Goal: Transaction & Acquisition: Book appointment/travel/reservation

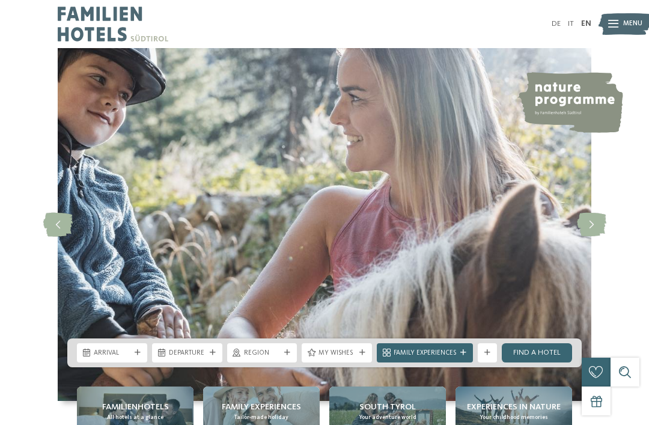
click at [582, 32] on div "DE IT EN Menu" at bounding box center [457, 24] width 267 height 48
click at [582, 27] on link "EN" at bounding box center [586, 24] width 10 height 8
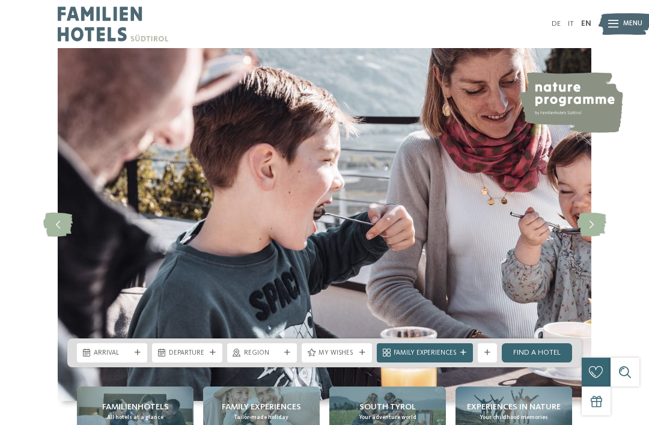
click at [632, 12] on div "Menu" at bounding box center [632, 24] width 19 height 24
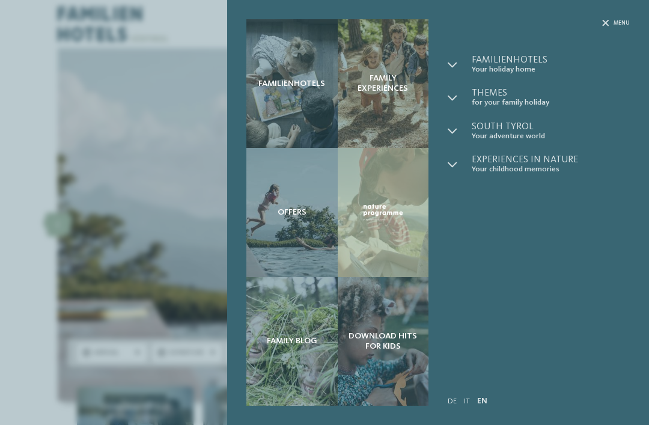
click at [131, 264] on div "Familienhotels Family experiences Offers" at bounding box center [324, 212] width 649 height 425
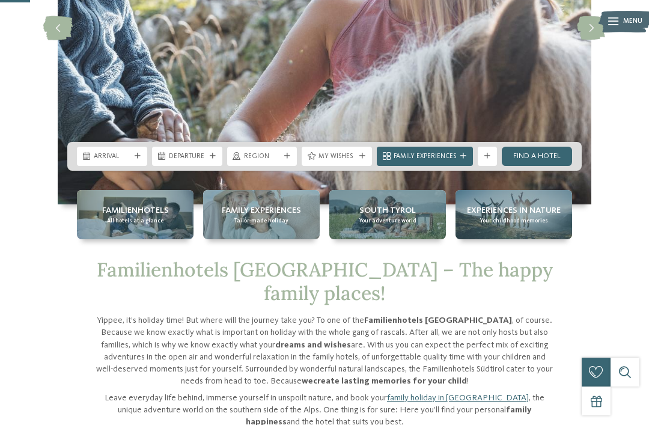
scroll to position [197, 0]
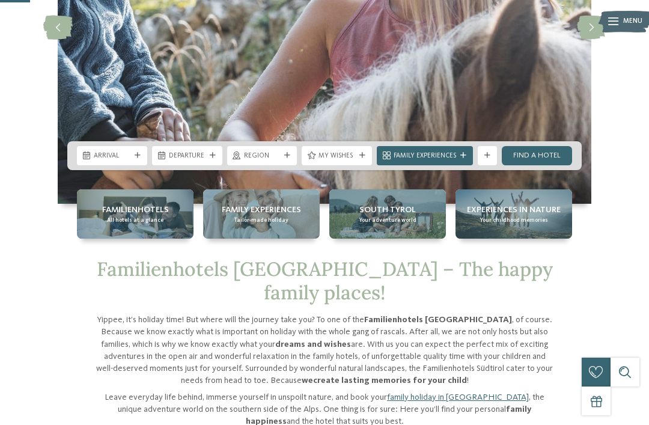
click at [136, 165] on div "Arrival" at bounding box center [112, 155] width 70 height 19
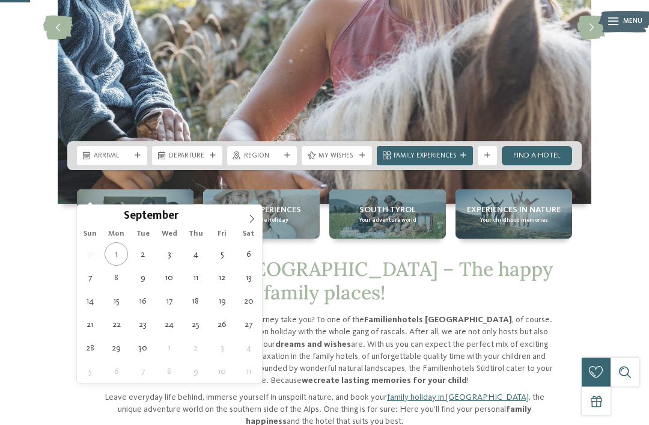
click at [244, 217] on span at bounding box center [252, 215] width 20 height 20
click at [247, 225] on span at bounding box center [252, 215] width 20 height 20
click at [245, 224] on span at bounding box center [252, 215] width 20 height 20
click at [243, 224] on span at bounding box center [252, 215] width 20 height 20
type input "****"
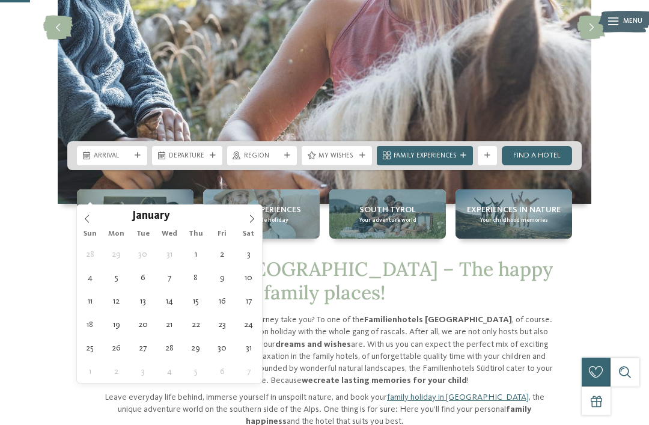
click at [240, 222] on div "January ****" at bounding box center [169, 215] width 185 height 20
click at [240, 224] on div "January ****" at bounding box center [169, 215] width 185 height 20
click at [239, 219] on div "January ****" at bounding box center [169, 215] width 139 height 20
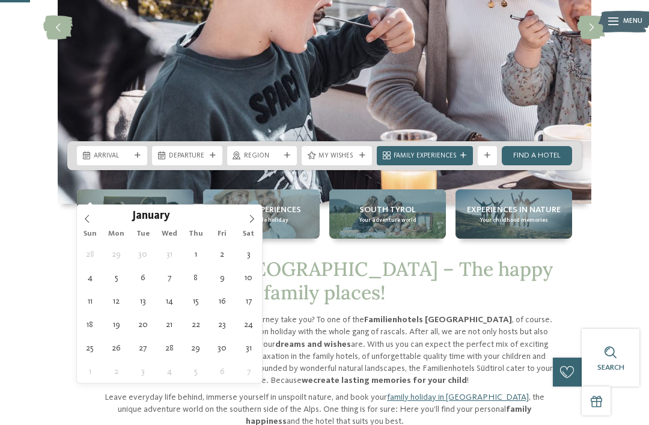
click at [250, 217] on icon at bounding box center [252, 218] width 8 height 8
click at [253, 217] on icon at bounding box center [252, 218] width 8 height 8
click at [254, 220] on icon at bounding box center [252, 218] width 8 height 8
click at [253, 221] on icon at bounding box center [252, 218] width 8 height 8
click at [255, 224] on span at bounding box center [252, 215] width 20 height 20
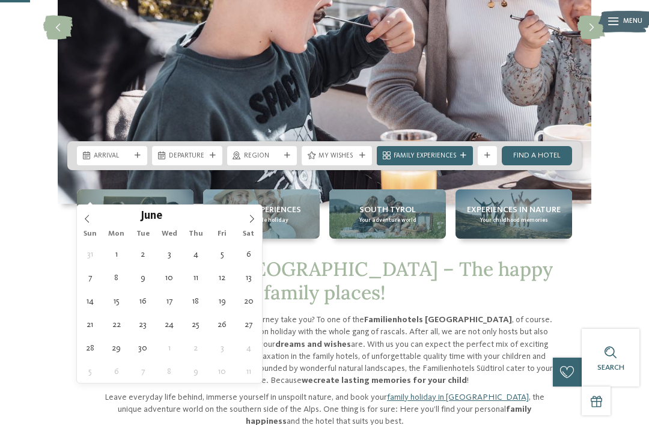
click at [252, 221] on icon at bounding box center [252, 218] width 4 height 8
click at [251, 219] on icon at bounding box center [252, 218] width 8 height 8
type div "15.08.2026"
type input "****"
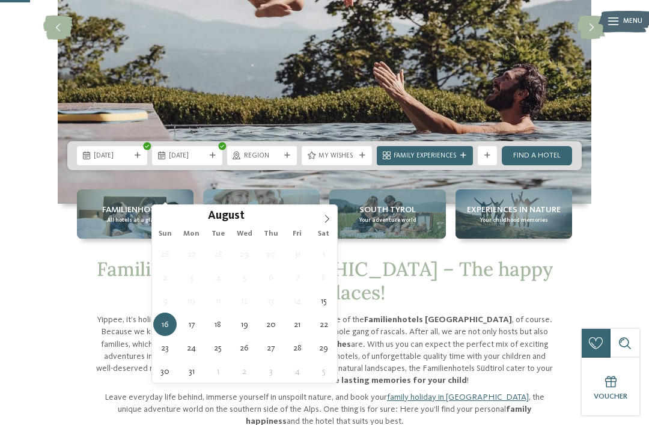
type div "22.08.2026"
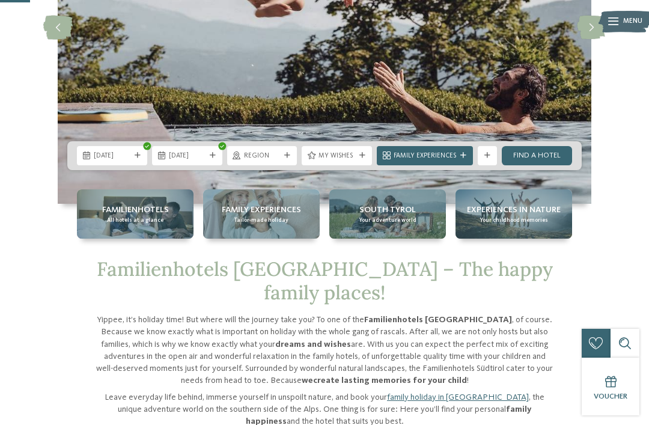
click at [259, 161] on span "Region" at bounding box center [262, 156] width 37 height 10
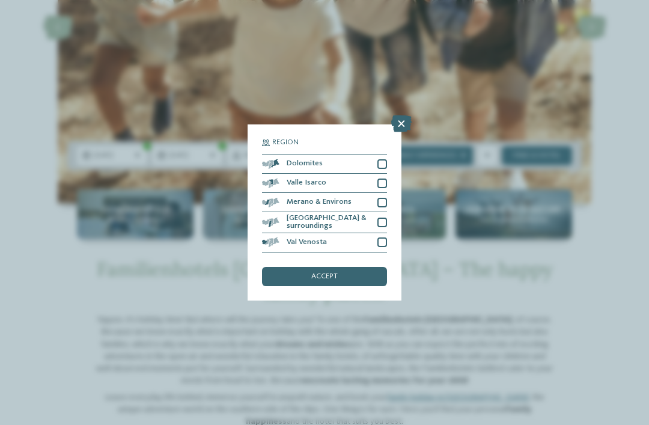
click at [386, 217] on div at bounding box center [382, 222] width 10 height 10
click at [386, 198] on div at bounding box center [382, 203] width 10 height 10
click at [370, 267] on div "accept" at bounding box center [324, 276] width 125 height 19
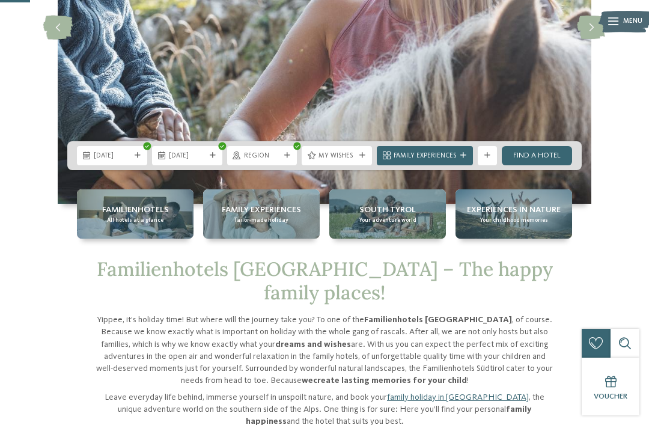
click at [433, 161] on span "Family Experiences" at bounding box center [425, 156] width 62 height 10
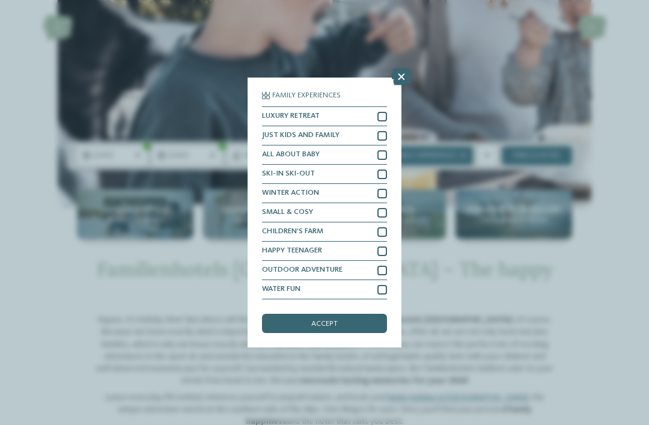
click at [385, 246] on div at bounding box center [382, 251] width 10 height 10
click at [350, 314] on div "accept" at bounding box center [324, 323] width 125 height 19
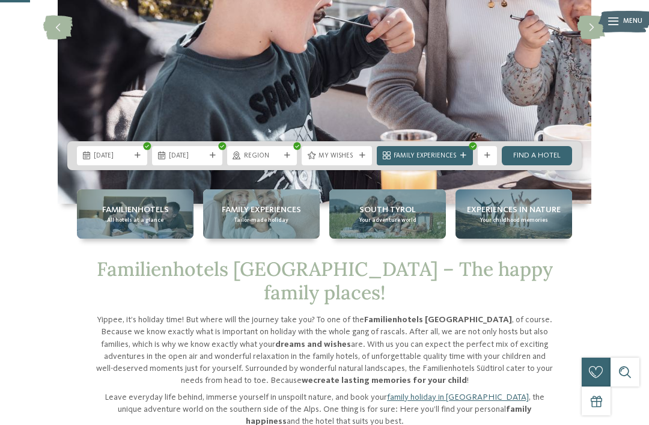
click at [532, 165] on link "Find a hotel" at bounding box center [537, 155] width 70 height 19
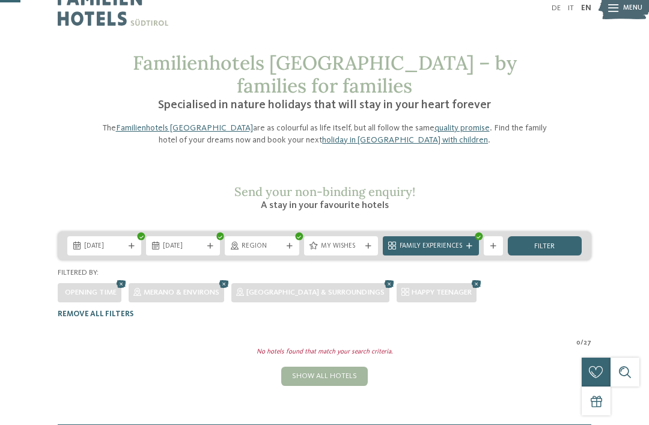
scroll to position [17, 0]
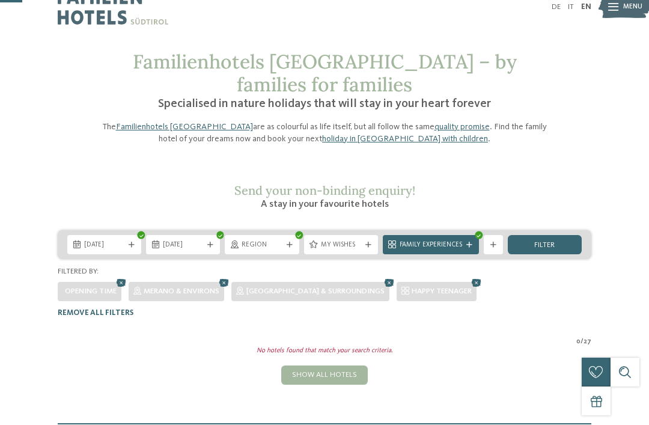
click at [267, 240] on span "Region" at bounding box center [262, 245] width 40 height 10
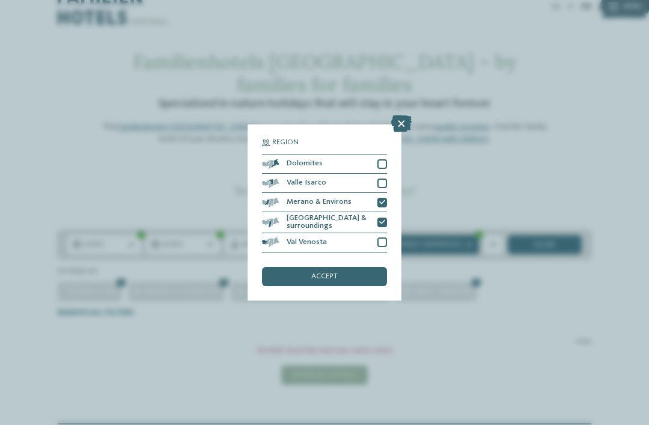
click at [382, 199] on icon at bounding box center [382, 202] width 6 height 6
click at [378, 217] on div at bounding box center [382, 222] width 10 height 10
click at [360, 267] on div "accept" at bounding box center [324, 276] width 125 height 19
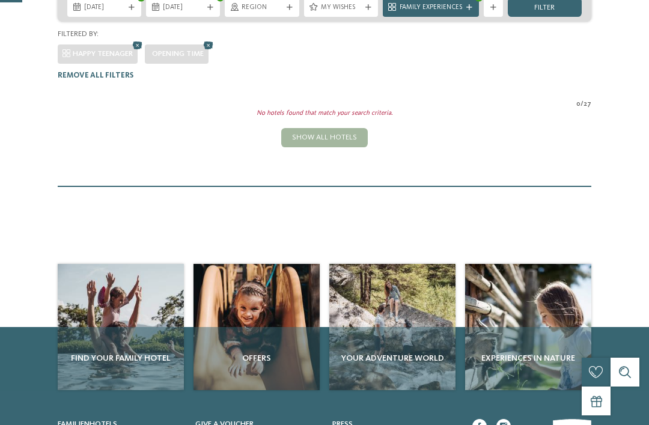
scroll to position [272, 0]
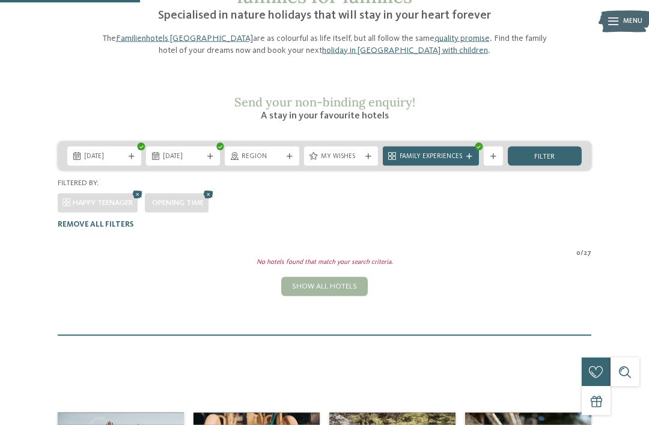
click at [553, 153] on span "filter" at bounding box center [544, 157] width 20 height 8
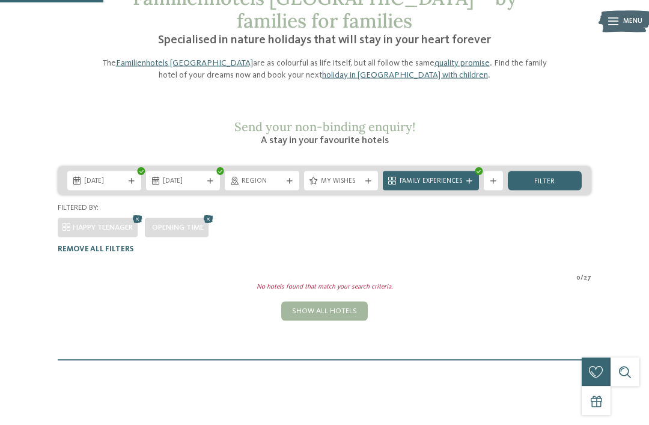
scroll to position [76, 0]
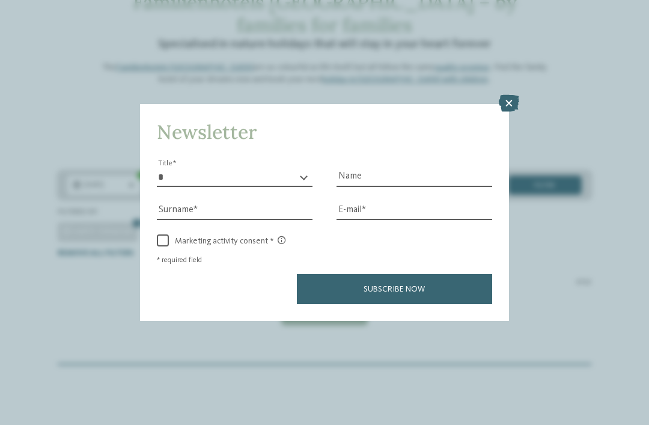
click at [518, 95] on icon at bounding box center [509, 103] width 20 height 17
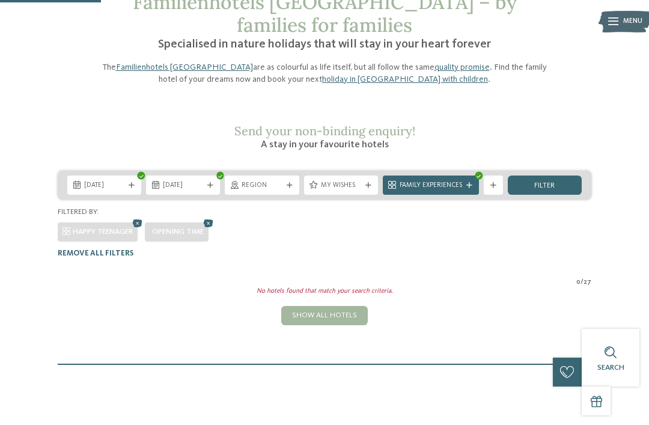
click at [287, 183] on icon at bounding box center [290, 186] width 6 height 6
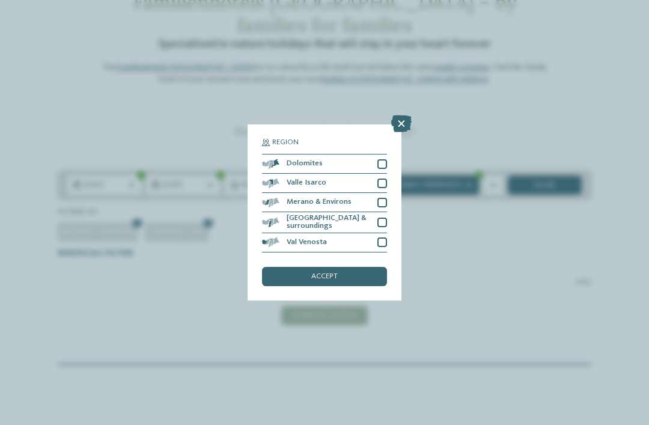
click at [279, 159] on span at bounding box center [279, 164] width 0 height 10
click at [272, 174] on div "Valle Isarco" at bounding box center [324, 183] width 125 height 19
click at [272, 212] on div "[GEOGRAPHIC_DATA] & surroundings" at bounding box center [324, 222] width 125 height 21
click at [279, 198] on span at bounding box center [279, 203] width 0 height 10
click at [283, 233] on div "Val Venosta" at bounding box center [324, 242] width 125 height 19
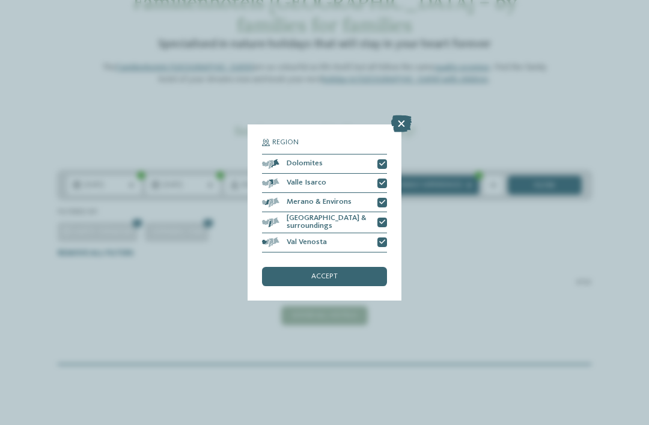
click at [298, 267] on div "accept" at bounding box center [324, 276] width 125 height 19
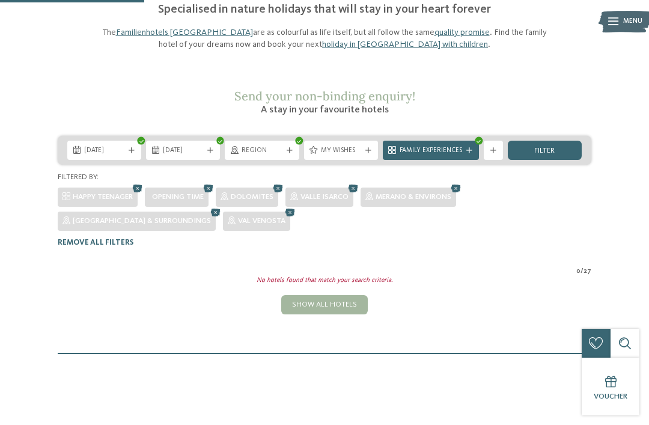
scroll to position [108, 0]
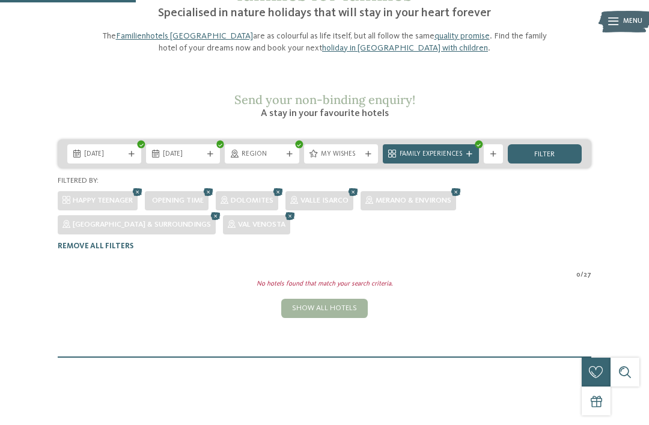
click at [334, 299] on div "Show all hotels" at bounding box center [324, 308] width 87 height 19
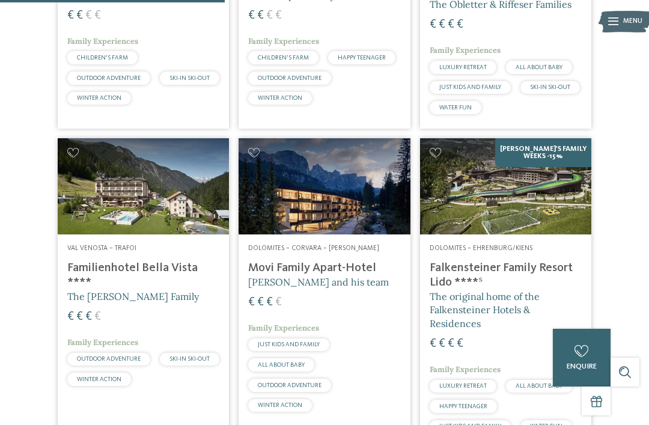
scroll to position [1063, 0]
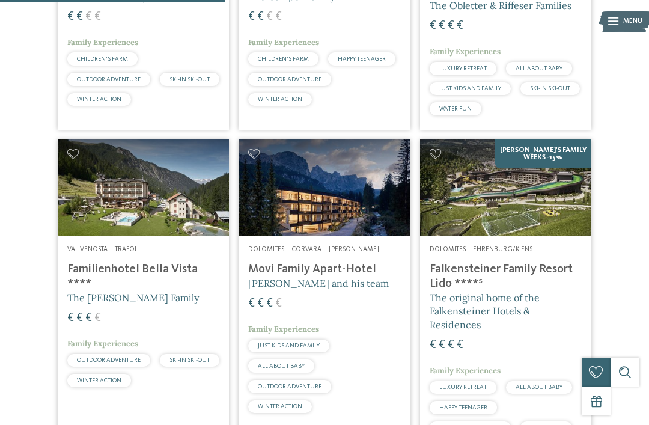
click at [450, 262] on h4 "Falkensteiner Family Resort Lido ****ˢ" at bounding box center [506, 276] width 152 height 29
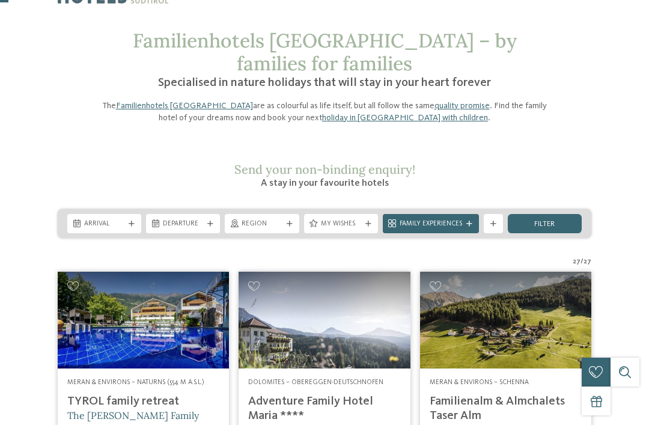
scroll to position [37, 0]
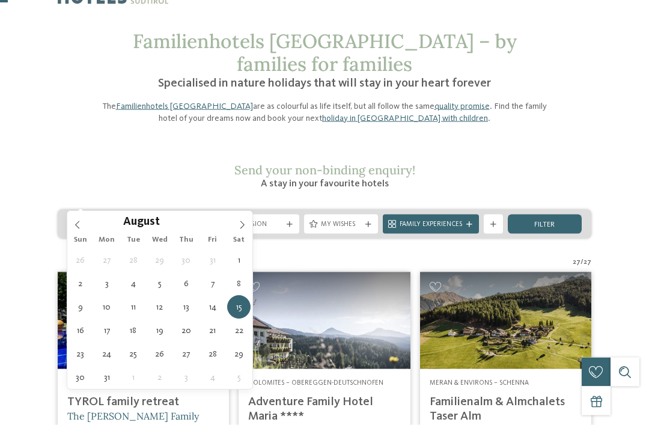
scroll to position [38, 0]
type div "15.08.2026"
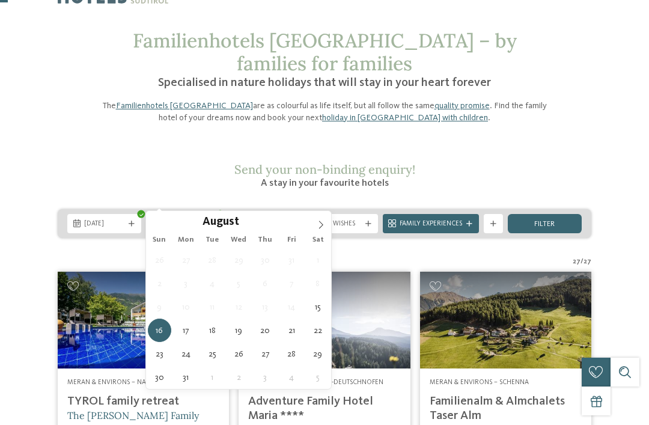
type div "22.08.2026"
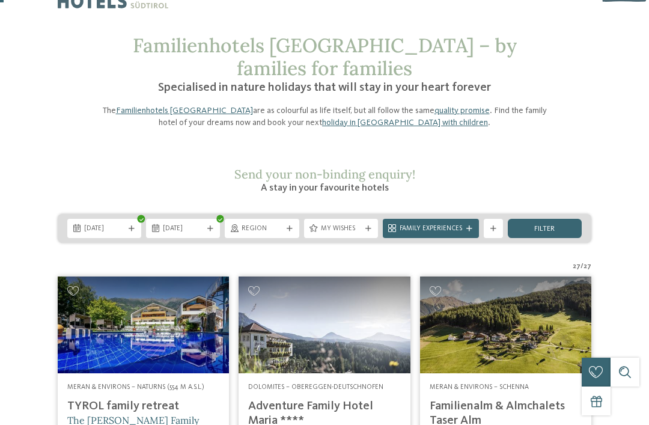
scroll to position [0, 0]
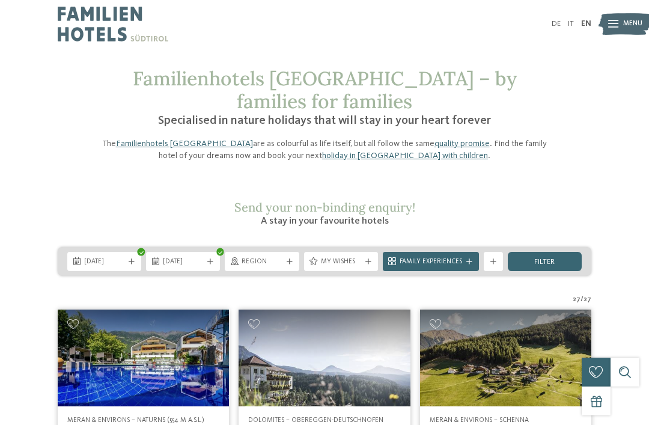
click at [380, 252] on div "Family Experiences" at bounding box center [430, 261] width 101 height 19
click at [469, 252] on div "Family Experiences" at bounding box center [431, 261] width 96 height 19
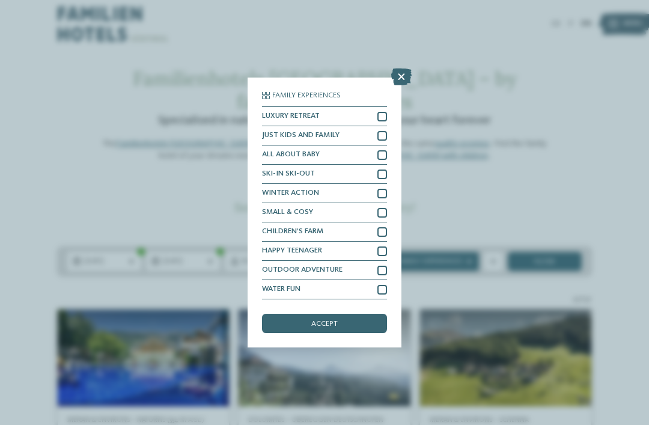
click at [301, 242] on div "HAPPY TEENAGER" at bounding box center [324, 251] width 125 height 19
click at [309, 314] on div "accept" at bounding box center [324, 323] width 125 height 19
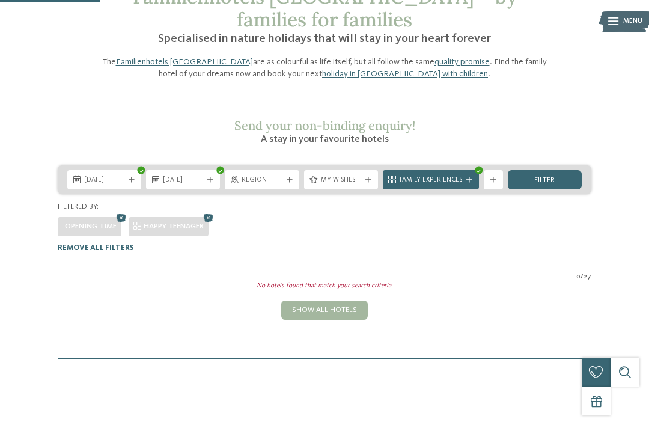
scroll to position [81, 0]
click at [440, 176] on span "Family Experiences" at bounding box center [431, 181] width 62 height 10
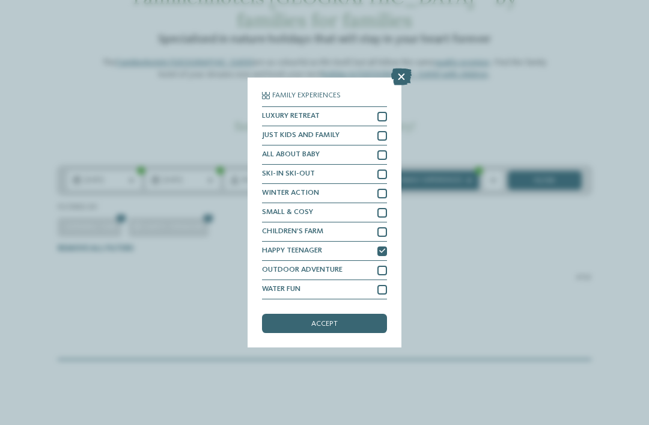
click at [475, 280] on div "Family Experiences LUXURY RETREAT JUST KIDS AND FAMILY" at bounding box center [324, 212] width 649 height 425
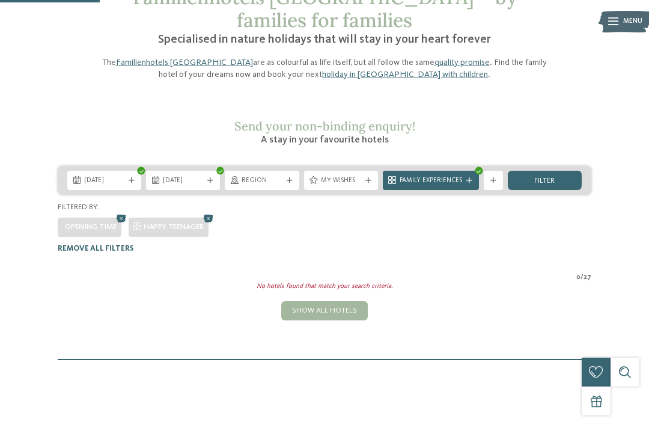
click at [215, 213] on icon at bounding box center [208, 219] width 14 height 13
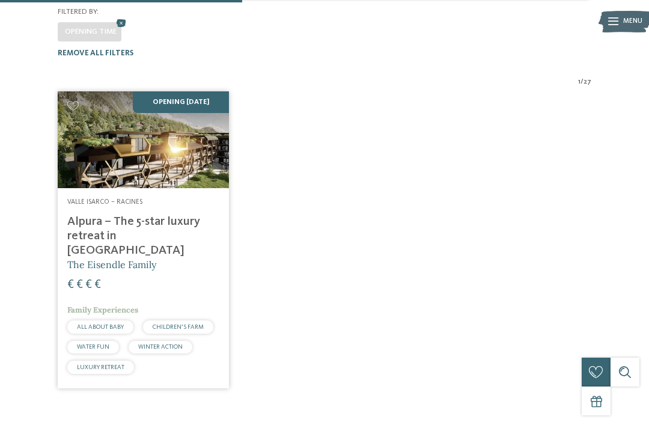
scroll to position [277, 0]
click at [90, 258] on span "The Eisendle Family" at bounding box center [111, 264] width 89 height 12
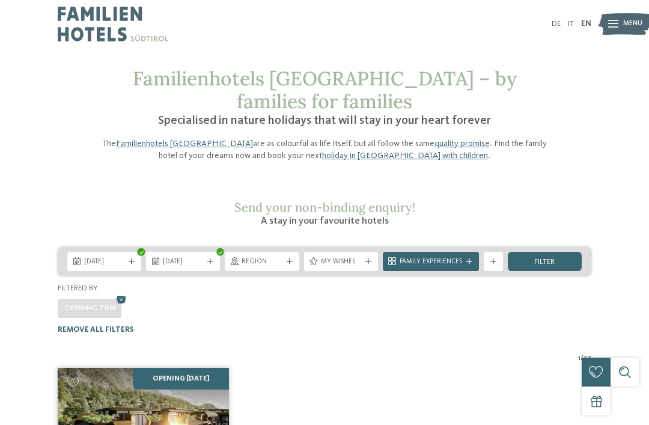
click at [119, 294] on icon at bounding box center [121, 300] width 14 height 13
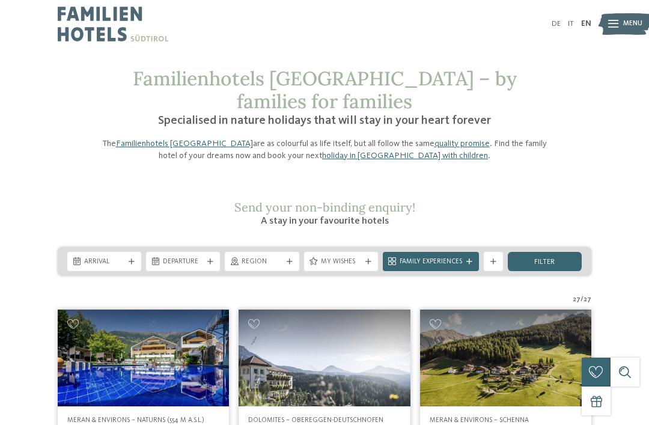
click at [560, 247] on div "Arrival Departure" at bounding box center [325, 261] width 534 height 29
click at [555, 252] on div "filter" at bounding box center [545, 261] width 74 height 19
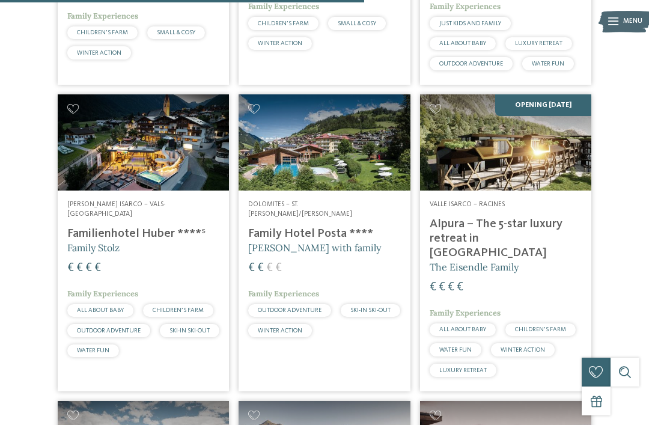
scroll to position [1717, 0]
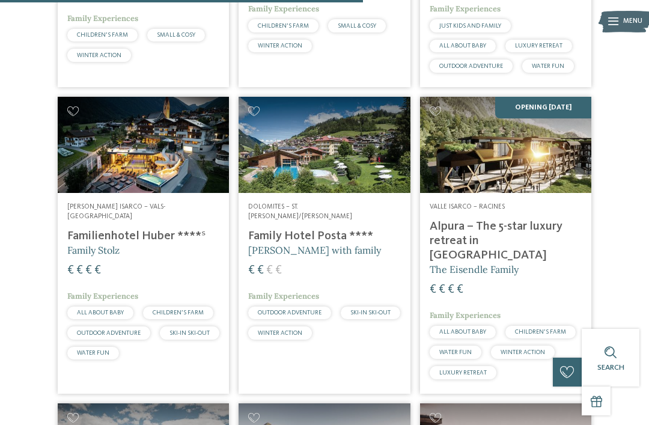
click at [89, 244] on span "Family Stolz" at bounding box center [93, 250] width 52 height 12
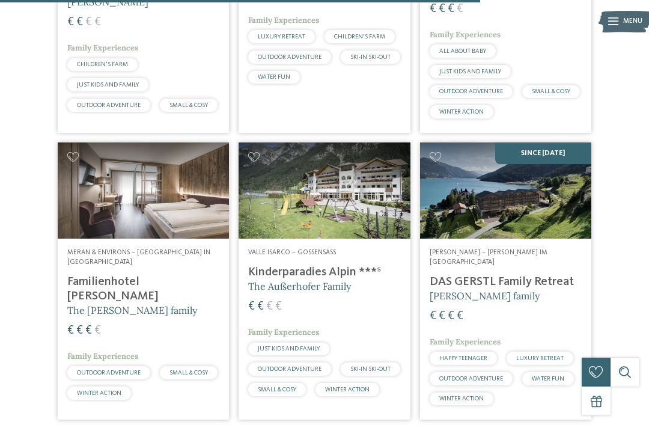
scroll to position [2295, 0]
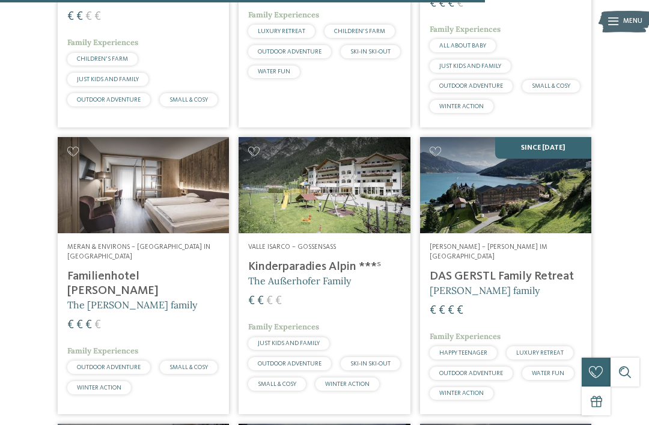
click at [450, 284] on span "[PERSON_NAME] family" at bounding box center [485, 290] width 110 height 12
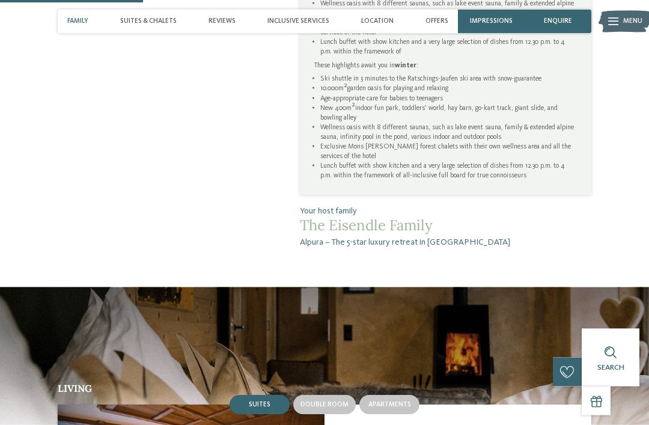
scroll to position [690, 0]
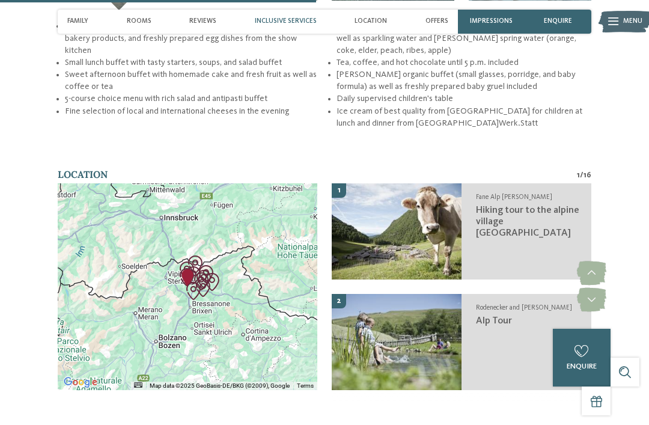
scroll to position [1610, 0]
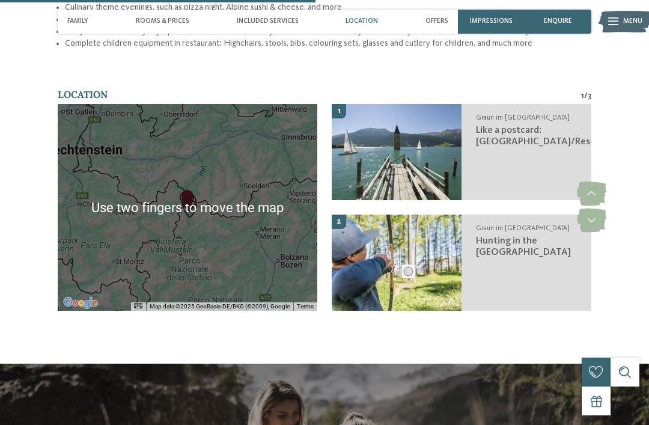
scroll to position [1571, 0]
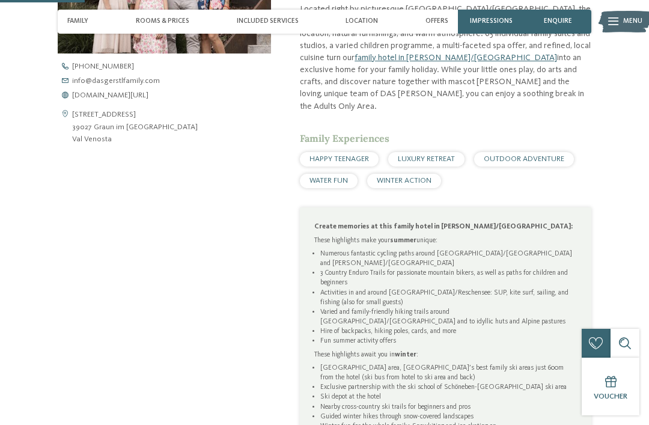
click at [355, 21] on span "Location" at bounding box center [361, 21] width 32 height 8
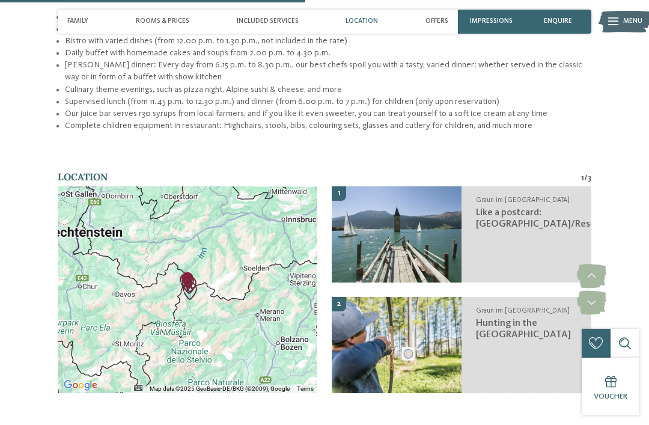
scroll to position [1581, 0]
